Goal: Task Accomplishment & Management: Manage account settings

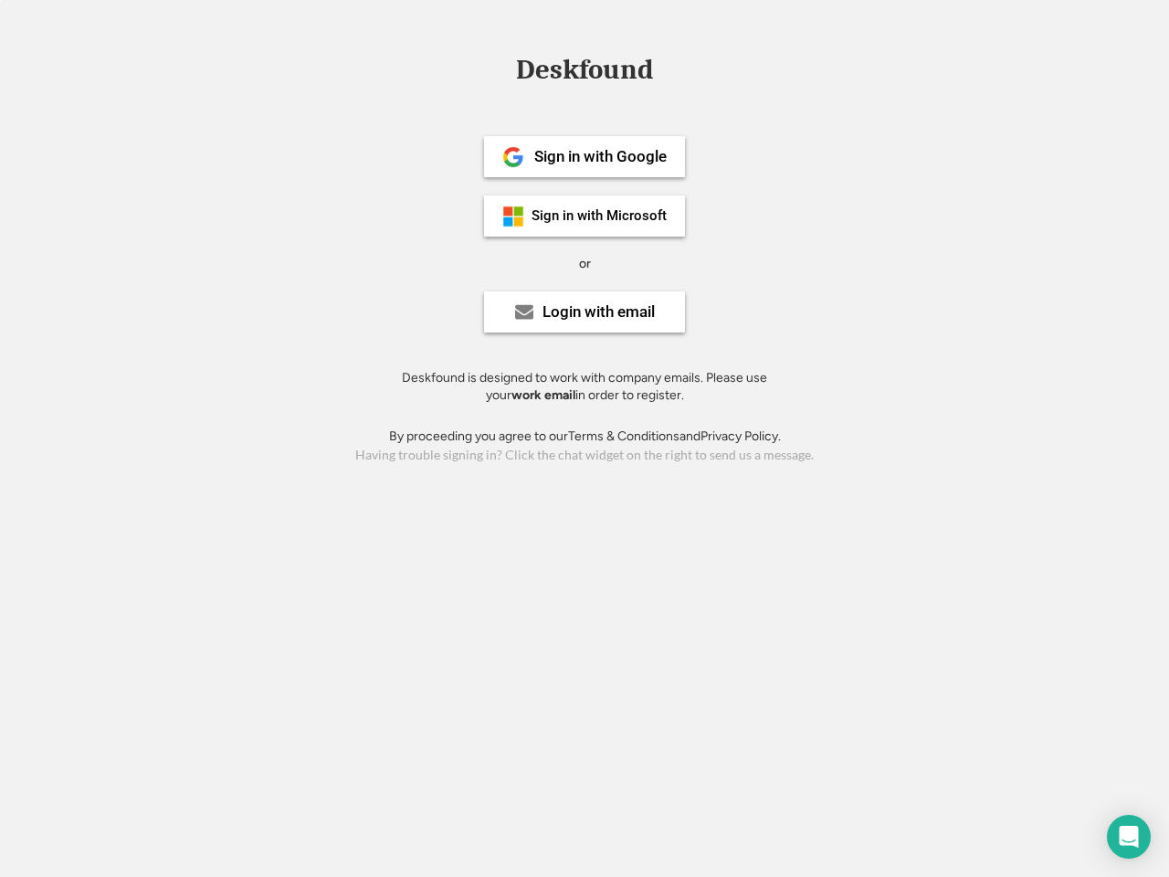
click at [585, 261] on div "or" at bounding box center [585, 264] width 12 height 18
click at [585, 73] on div "Deskfound" at bounding box center [584, 70] width 155 height 28
click at [500, 68] on div "Deskfound" at bounding box center [584, 73] width 1169 height 35
click at [585, 73] on div "Deskfound" at bounding box center [584, 70] width 155 height 28
click at [585, 263] on div "or" at bounding box center [585, 264] width 12 height 18
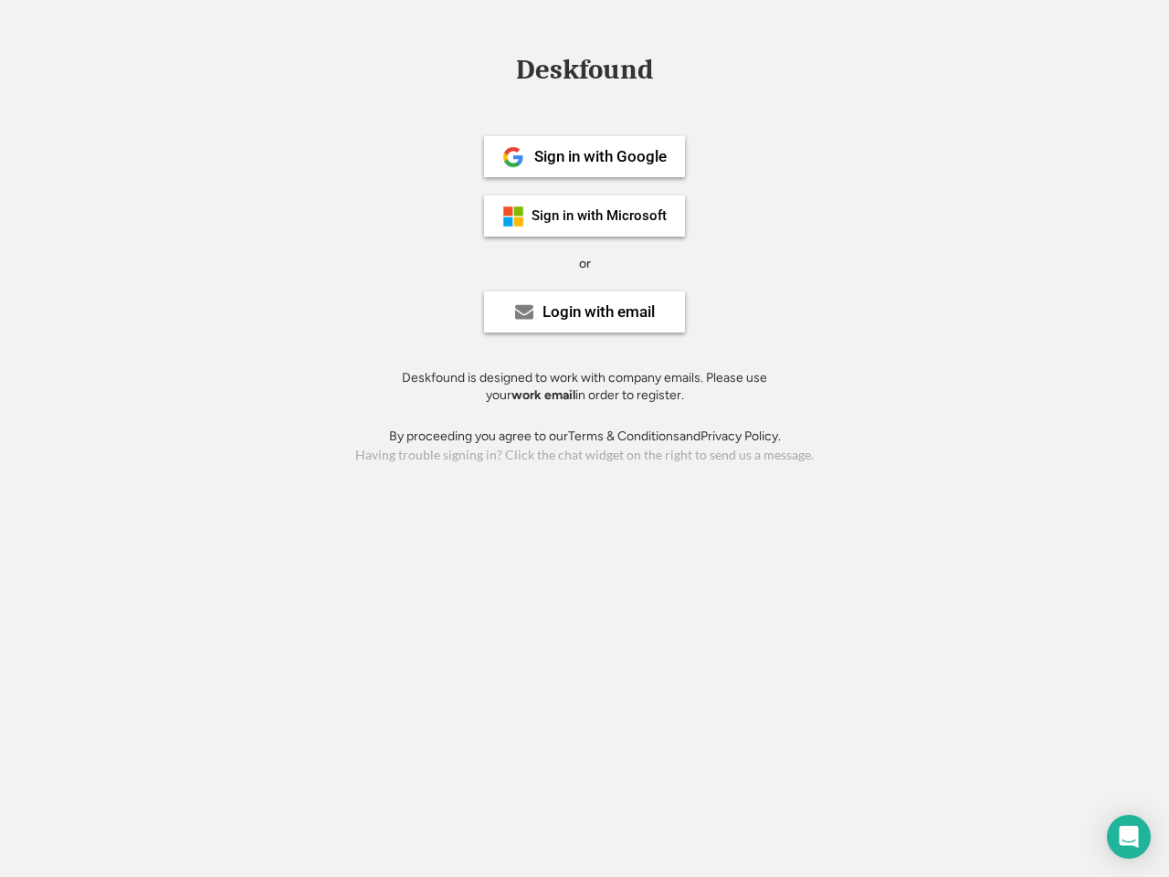
click at [585, 156] on div "Sign in with Google" at bounding box center [600, 157] width 132 height 16
click at [600, 156] on div "Sign in with Google" at bounding box center [600, 157] width 132 height 16
click at [513, 157] on img at bounding box center [513, 157] width 22 height 22
click at [585, 216] on div "Sign in with Microsoft" at bounding box center [599, 216] width 135 height 14
click at [600, 216] on div "Sign in with Microsoft" at bounding box center [599, 216] width 135 height 14
